Goal: Task Accomplishment & Management: Complete application form

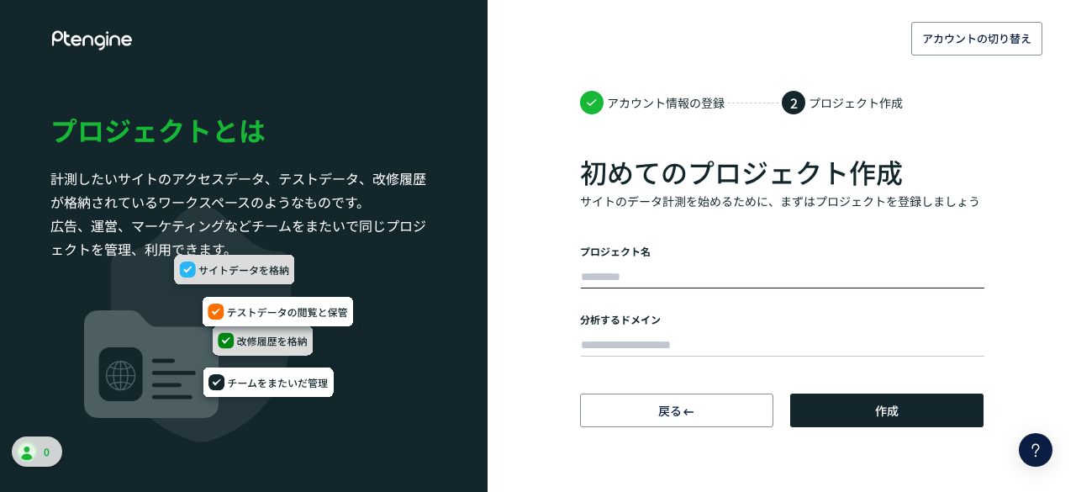
click at [684, 274] on input "text" at bounding box center [782, 278] width 403 height 24
paste input "**********"
type input "**********"
click at [745, 351] on input "text" at bounding box center [782, 346] width 403 height 24
paste input "**********"
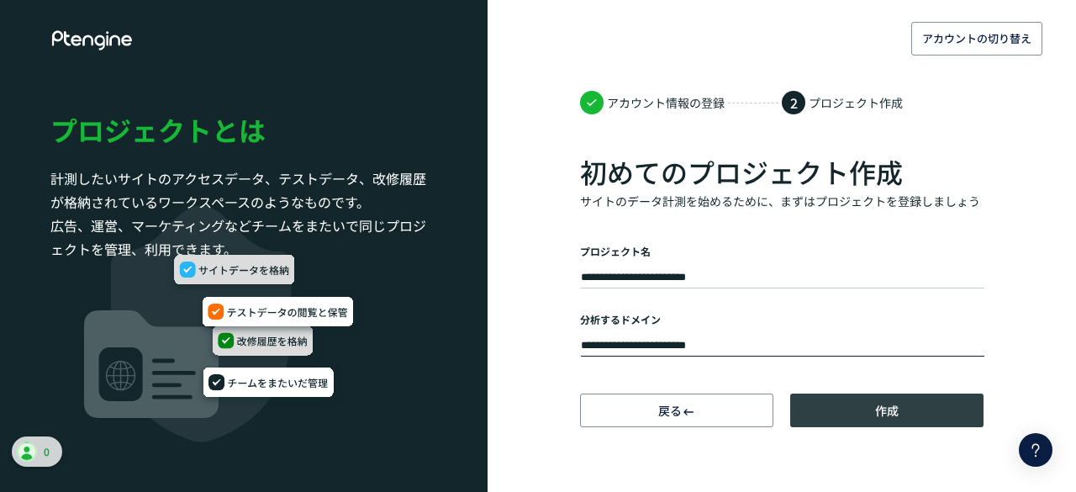
type input "**********"
click at [839, 421] on button "作成" at bounding box center [886, 410] width 193 height 34
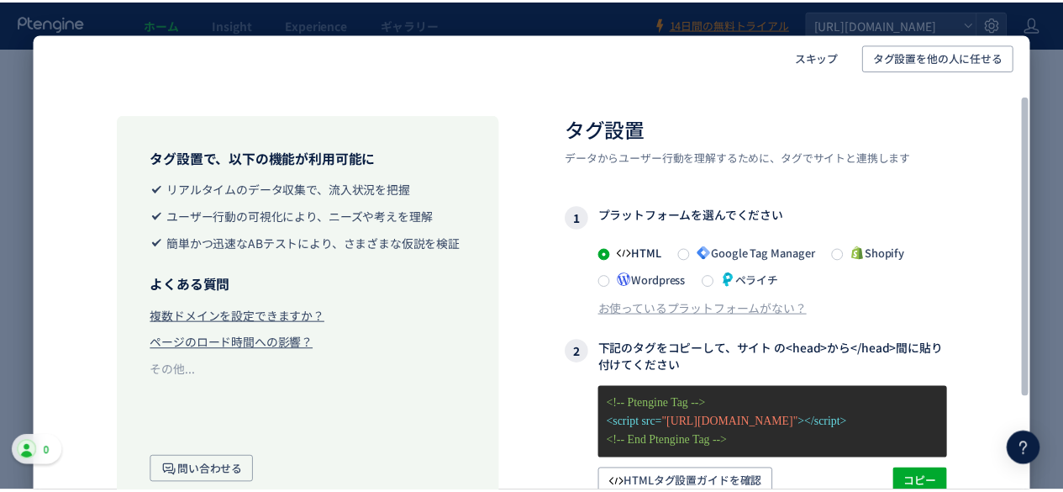
scroll to position [207, 0]
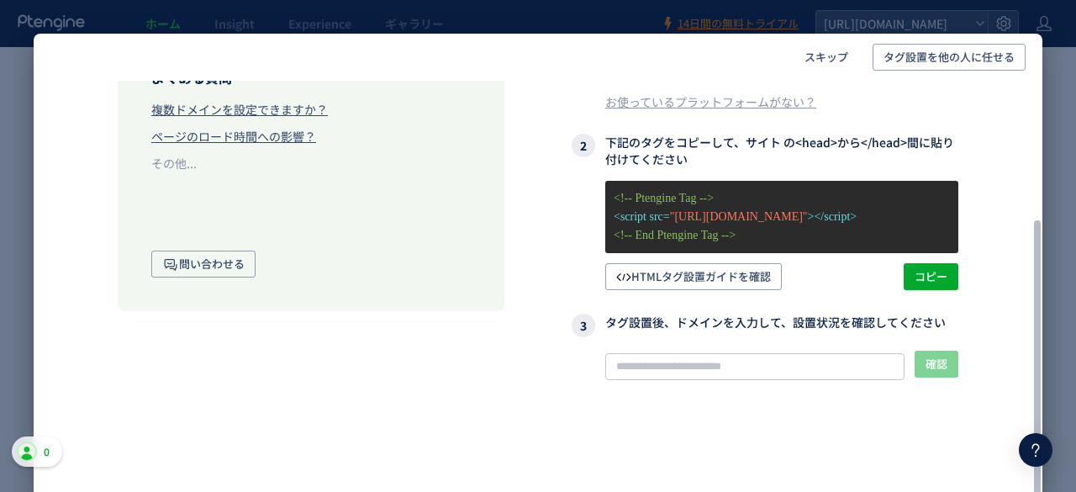
click at [835, 297] on div "タグ設置 データからユーザー行動を理解するために、タグでサイトと連携します 1 プラットフォームを選んでください HTML Google Tag Manage…" at bounding box center [764, 218] width 387 height 620
click at [809, 56] on span "スキップ" at bounding box center [826, 57] width 44 height 27
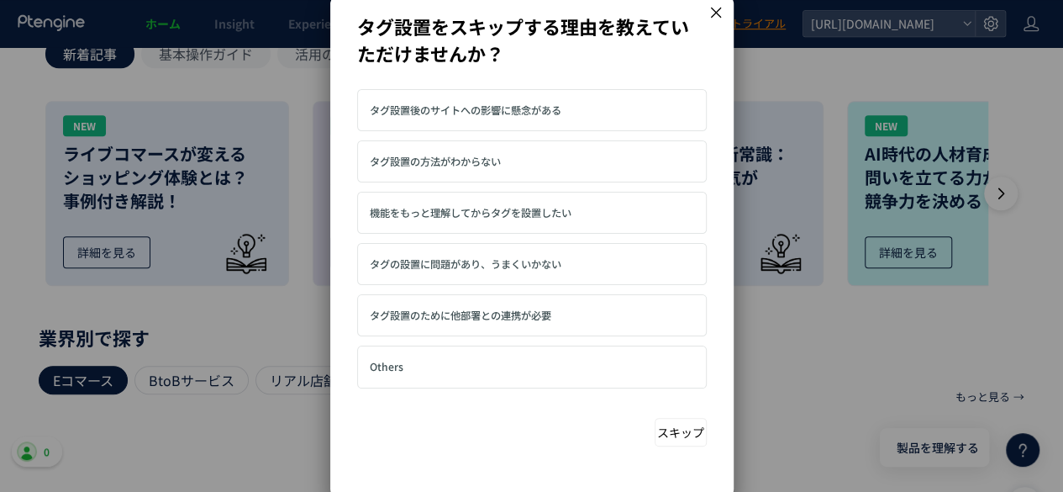
scroll to position [588, 0]
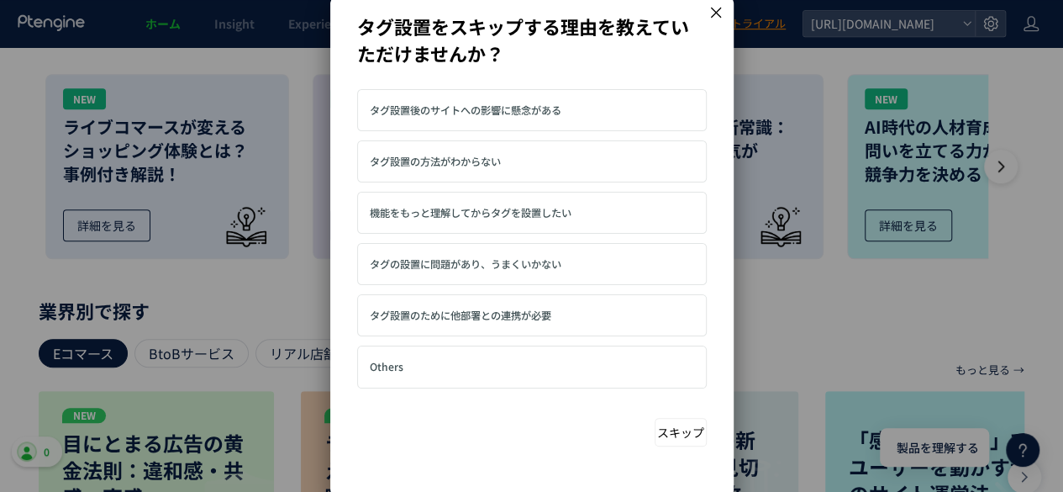
click at [672, 431] on button "スキップ" at bounding box center [681, 432] width 52 height 29
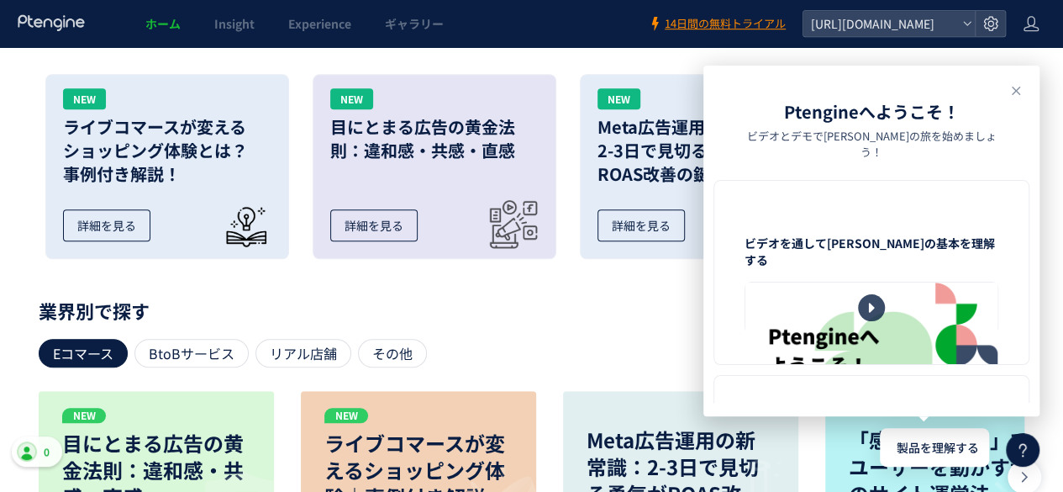
click at [1001, 92] on header "Ptengineへようこそ！ ビデオとデモで[PERSON_NAME]の旅を始めましょう！" at bounding box center [871, 129] width 336 height 101
click at [1009, 90] on icon at bounding box center [1016, 91] width 20 height 20
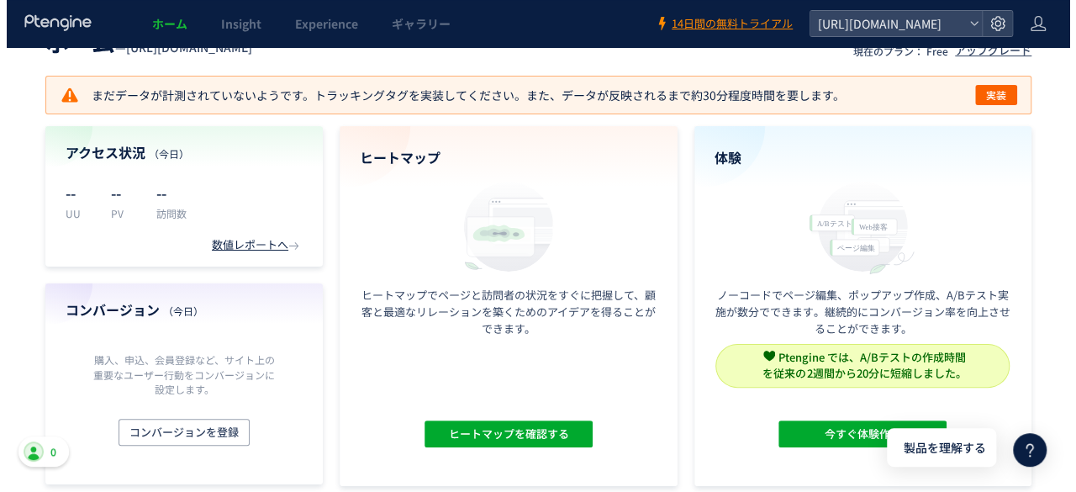
scroll to position [0, 0]
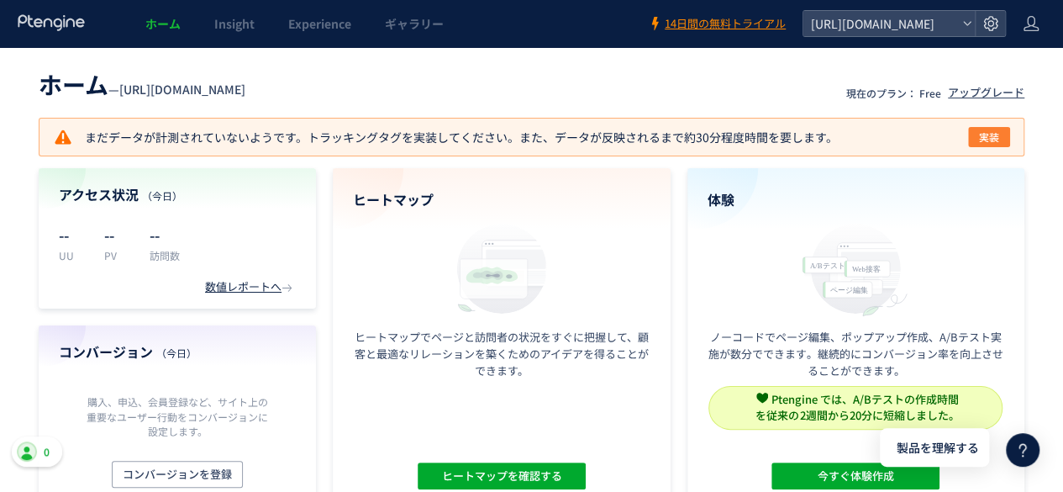
click at [989, 136] on span "実装" at bounding box center [989, 137] width 20 height 20
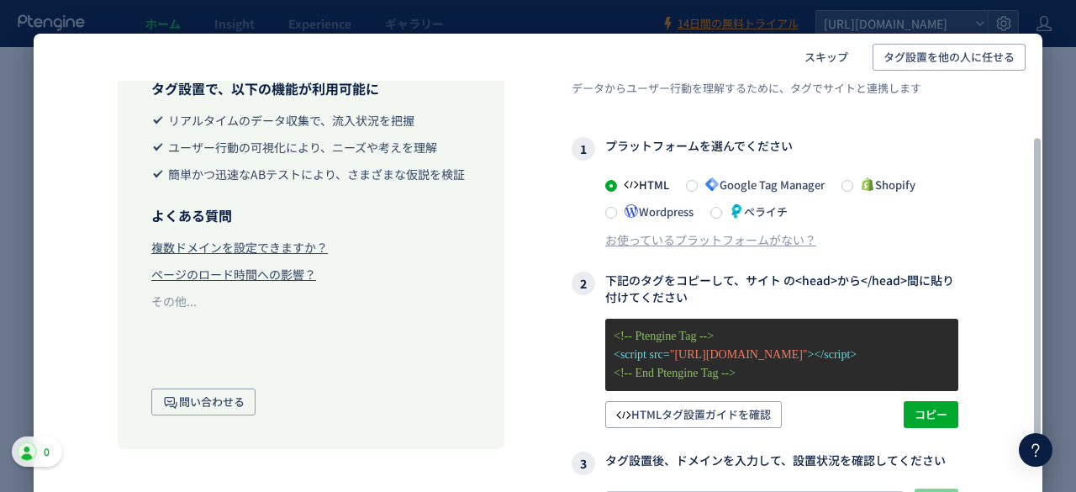
scroll to position [84, 0]
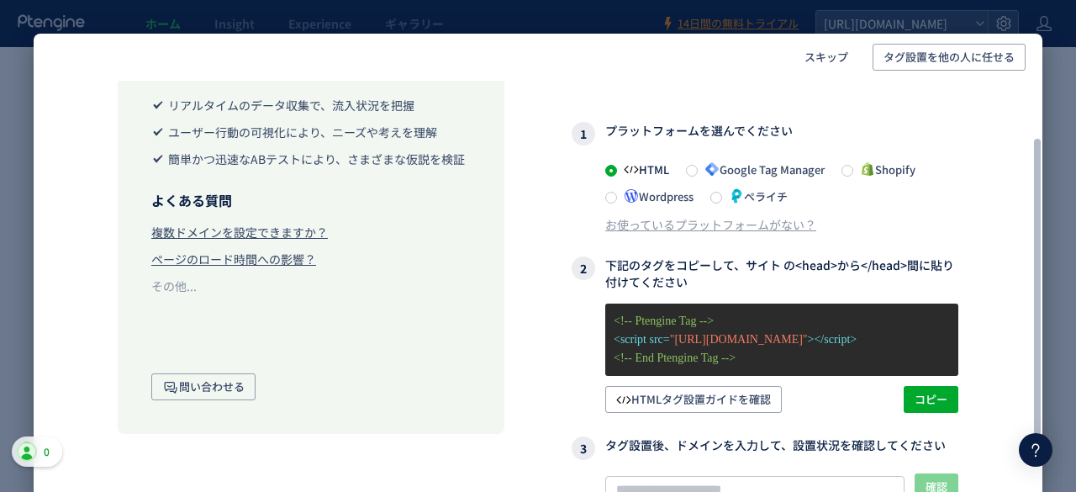
click at [773, 180] on div "HTML Google Tag Manager Shopify Wordpress ペライチ" at bounding box center [781, 182] width 353 height 47
click at [773, 179] on div "HTML Google Tag Manager Shopify Wordpress ペライチ" at bounding box center [781, 182] width 353 height 47
click at [684, 168] on div "HTML Google Tag Manager Shopify Wordpress ペライチ" at bounding box center [781, 182] width 353 height 47
click at [688, 168] on span at bounding box center [692, 171] width 12 height 12
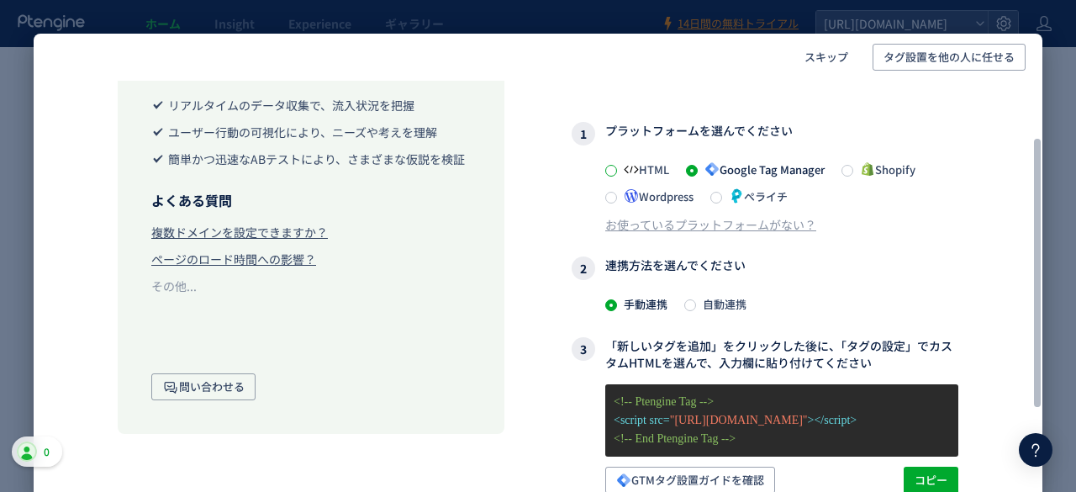
click at [614, 169] on span at bounding box center [611, 171] width 12 height 12
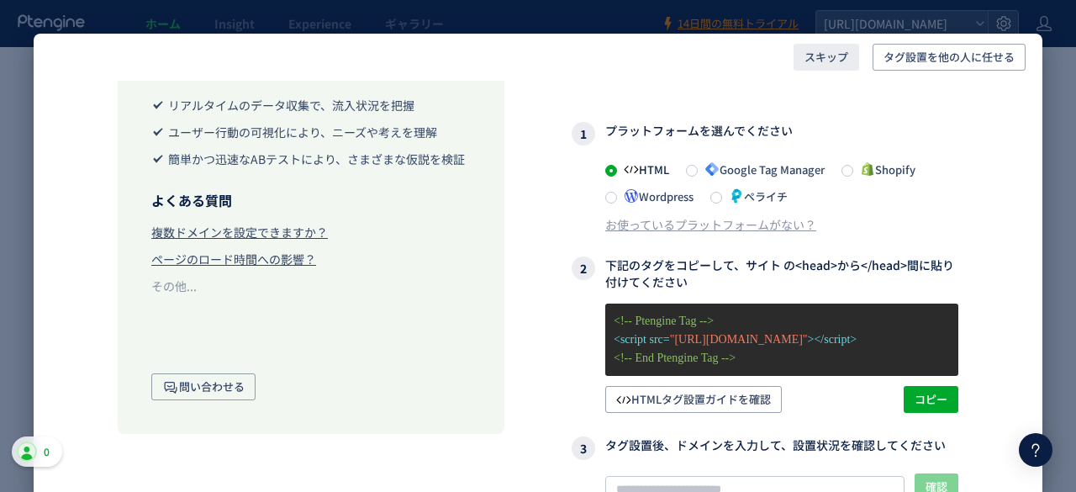
click at [801, 48] on button "スキップ" at bounding box center [826, 57] width 66 height 27
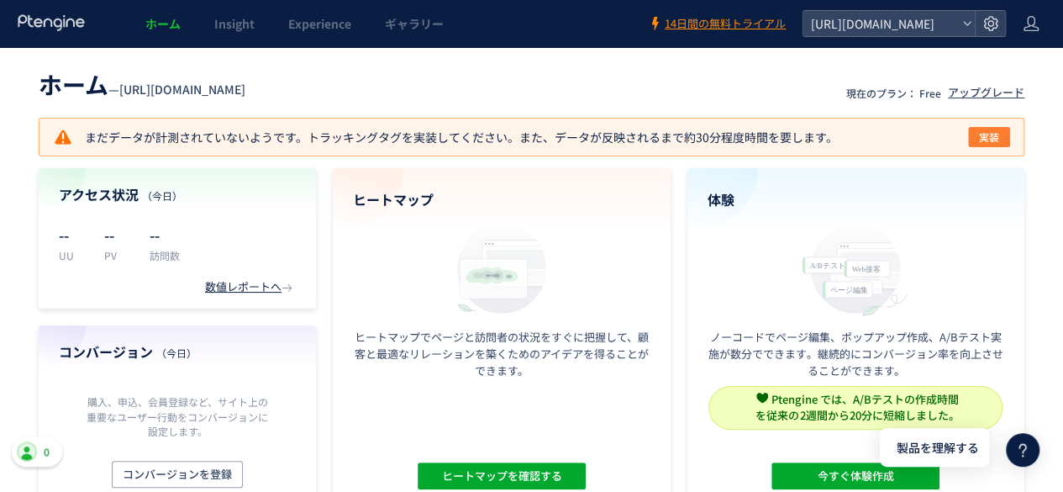
click at [1000, 136] on button "実装" at bounding box center [989, 137] width 42 height 20
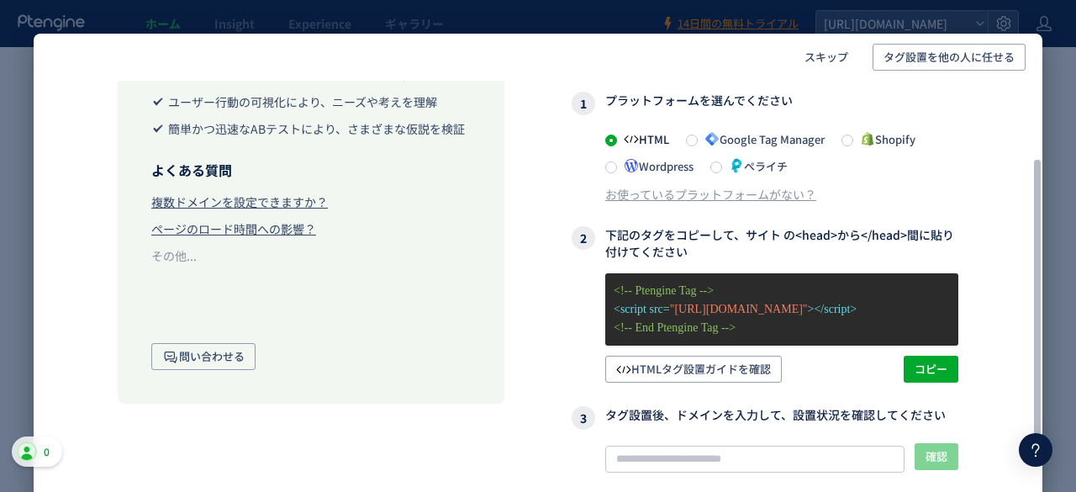
scroll to position [114, 0]
drag, startPoint x: 123, startPoint y: 3, endPoint x: 132, endPoint y: 1, distance: 9.4
click at [123, 3] on div "スキップ タグ設置を他の人に任せる タグ設置で、以下の機能が利用可能に リアルタイムのデータ収集で、流入状況を把握 ユーザー行動の可視化により、ニーズや考えを…" at bounding box center [538, 246] width 1076 height 492
click at [1056, 48] on div "スキップ タグ設置を他の人に任せる タグ設置で、以下の機能が利用可能に リアルタイムのデータ収集で、流入状況を把握 ユーザー行動の可視化により、ニーズや考えを…" at bounding box center [538, 246] width 1076 height 492
